Goal: Use online tool/utility: Utilize a website feature to perform a specific function

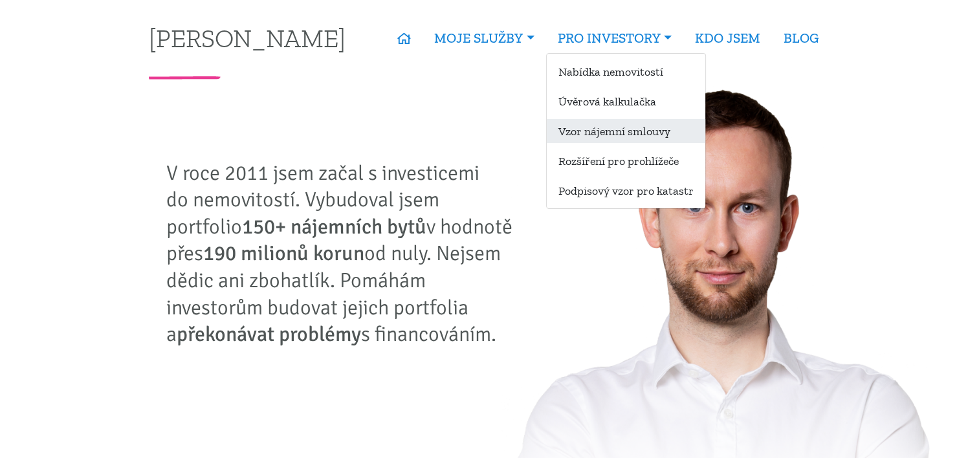
click at [616, 140] on link "Vzor nájemní smlouvy" at bounding box center [626, 131] width 159 height 24
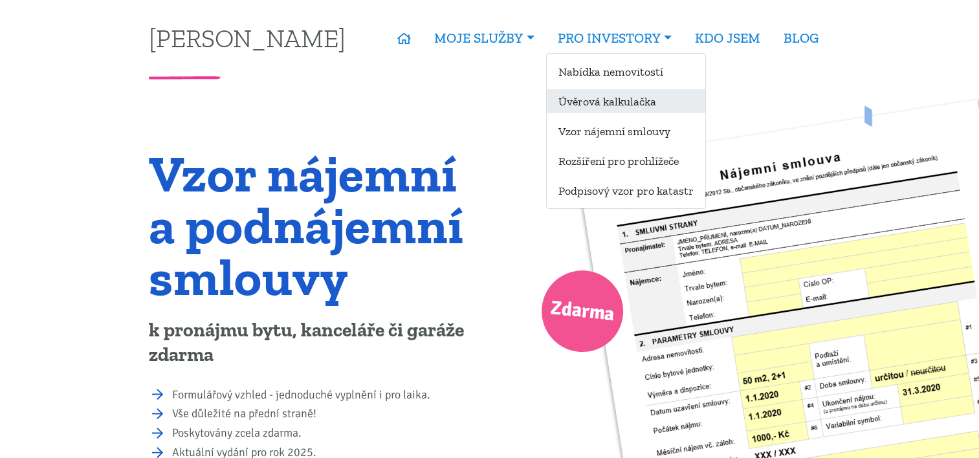
click at [592, 110] on link "Úvěrová kalkulačka" at bounding box center [626, 101] width 159 height 24
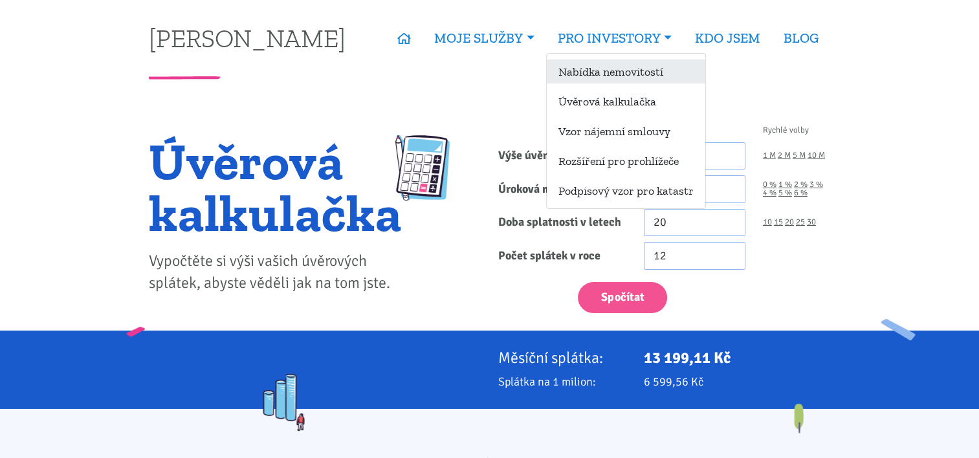
click at [608, 72] on link "Nabídka nemovitostí" at bounding box center [626, 72] width 159 height 24
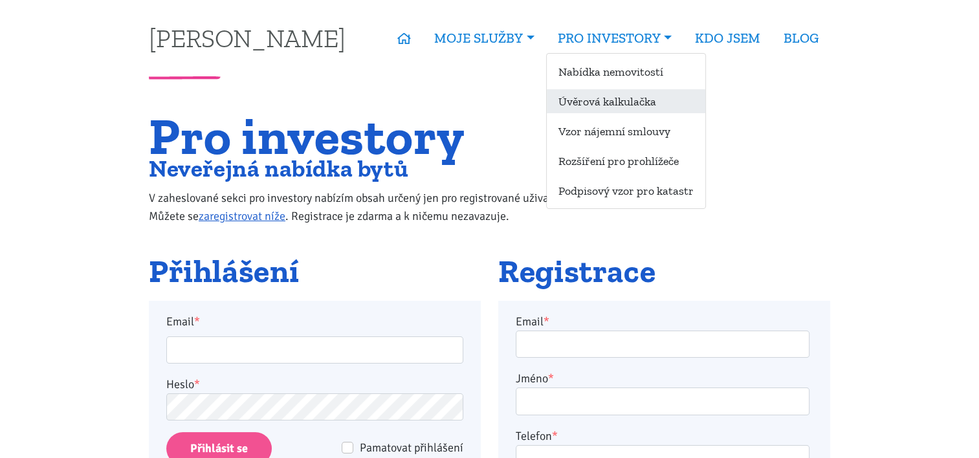
click at [590, 103] on link "Úvěrová kalkulačka" at bounding box center [626, 101] width 159 height 24
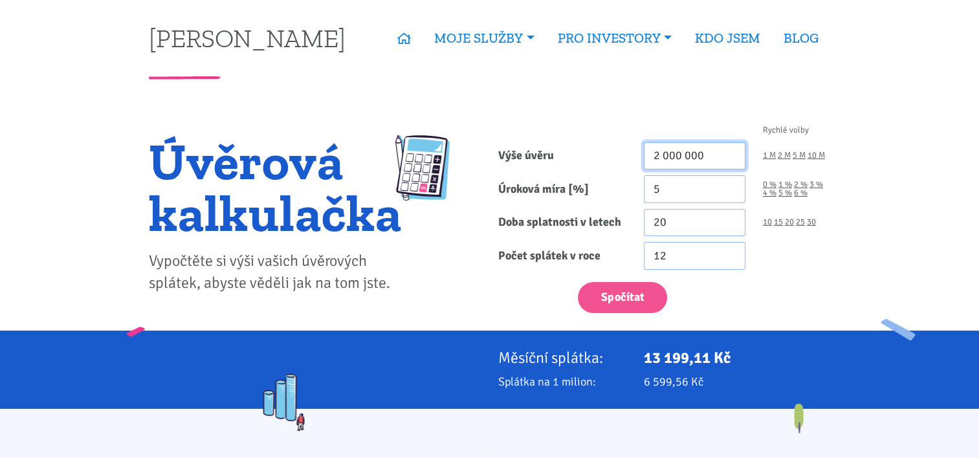
click at [676, 151] on input "2 000 000" at bounding box center [695, 156] width 102 height 28
type input "4 000 000"
click at [678, 184] on input "5" at bounding box center [695, 189] width 102 height 28
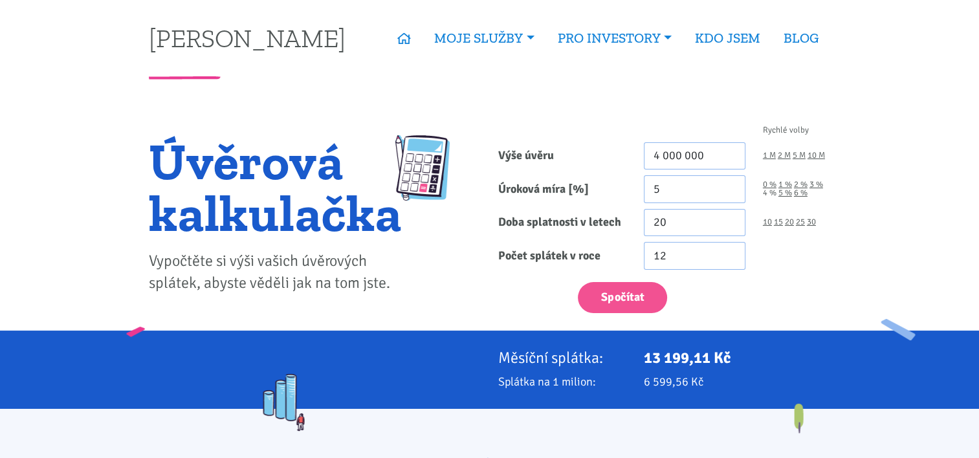
click at [766, 192] on link "4 %" at bounding box center [770, 193] width 14 height 8
type input "4"
click at [812, 219] on link "30" at bounding box center [811, 222] width 9 height 8
type input "30"
click at [650, 289] on button "Spočítat" at bounding box center [622, 298] width 89 height 32
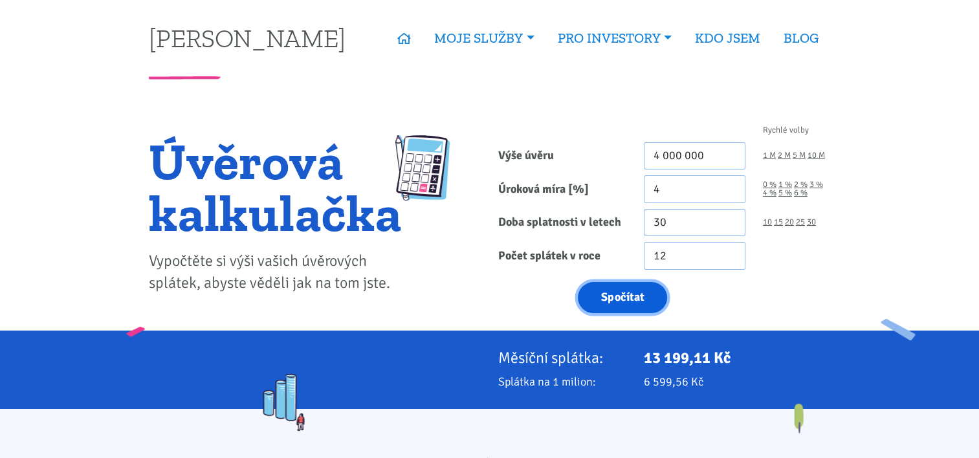
type input "4000000"
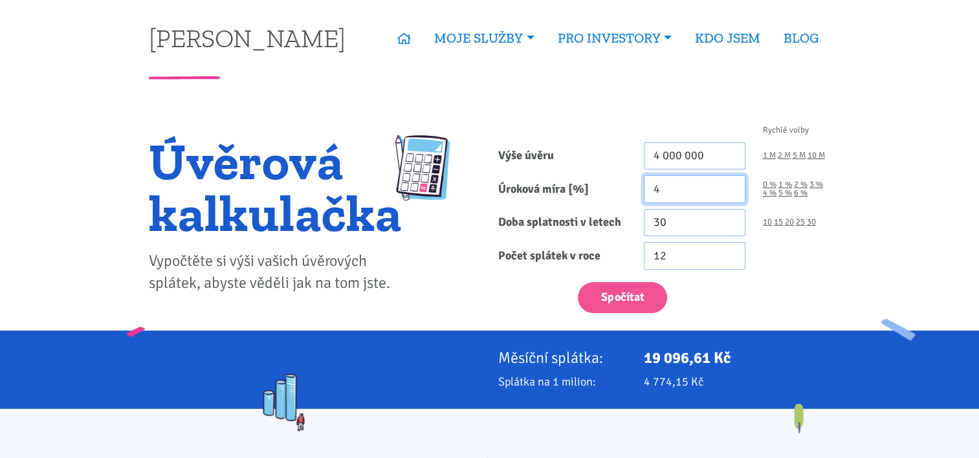
click at [686, 188] on input "4" at bounding box center [695, 189] width 102 height 28
type input "3.5"
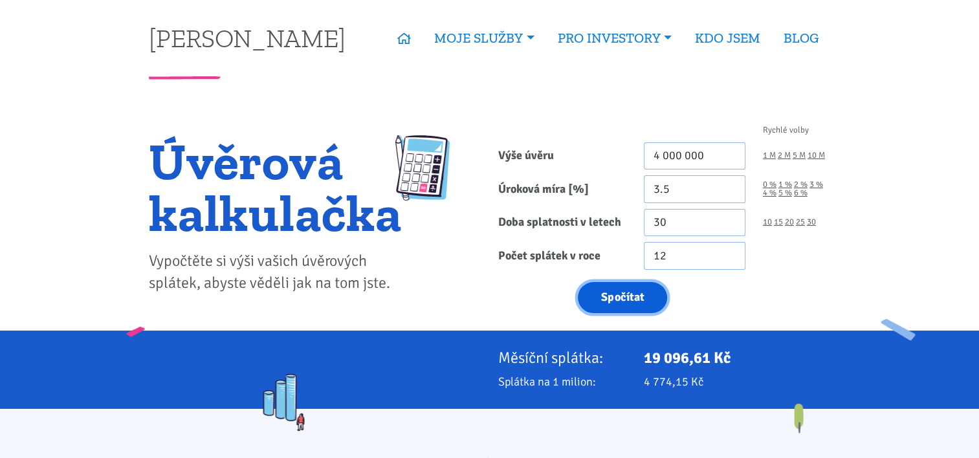
click at [635, 303] on button "Spočítat" at bounding box center [622, 298] width 89 height 32
type input "4000000"
click at [638, 296] on button "Spočítat" at bounding box center [622, 298] width 89 height 32
